Goal: Task Accomplishment & Management: Use online tool/utility

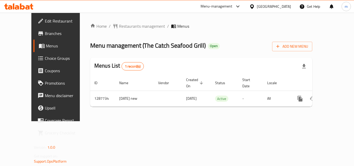
click at [33, 63] on link "Choice Groups" at bounding box center [61, 58] width 57 height 12
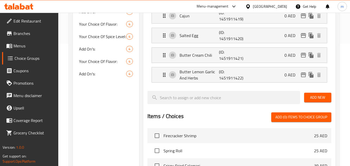
scroll to position [58, 0]
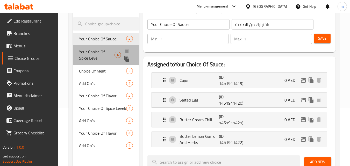
click at [93, 50] on span "Your Choice Of Spice Level:" at bounding box center [96, 55] width 35 height 12
type input "Your Choice Of Spice Level:"
type input "اختيارك لمستوى التوابل:"
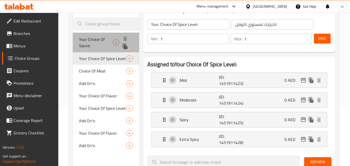
click at [86, 41] on span "Your Choice Of Sauce:" at bounding box center [95, 42] width 33 height 12
type input "Your Choice Of Sauce:"
type input "اختيارك من الصلصة:"
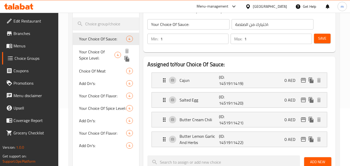
click at [92, 59] on span "Your Choice Of Spice Level:" at bounding box center [96, 55] width 35 height 12
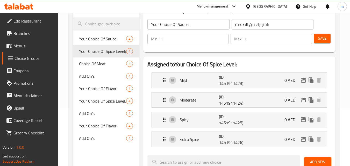
type input "Your Choice Of Spice Level:"
type input "اختيارك لمستوى التوابل:"
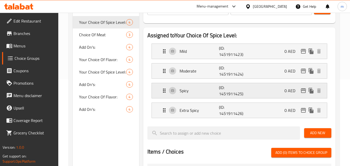
scroll to position [84, 0]
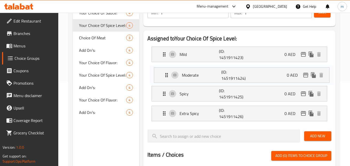
click at [199, 73] on nav "Mild (ID: 1451911423) 0 AED Name (En) Mild Name (En) Name (Ar) لطيف Name (Ar) P…" at bounding box center [239, 83] width 184 height 83
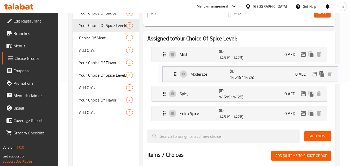
drag, startPoint x: 178, startPoint y: 73, endPoint x: 185, endPoint y: 73, distance: 6.7
click at [185, 73] on nav "Mild (ID: 1451911423) 0 AED Name (En) Mild Name (En) Name (Ar) لطيف Name (Ar) P…" at bounding box center [239, 83] width 184 height 83
